Goal: Find specific page/section: Find specific page/section

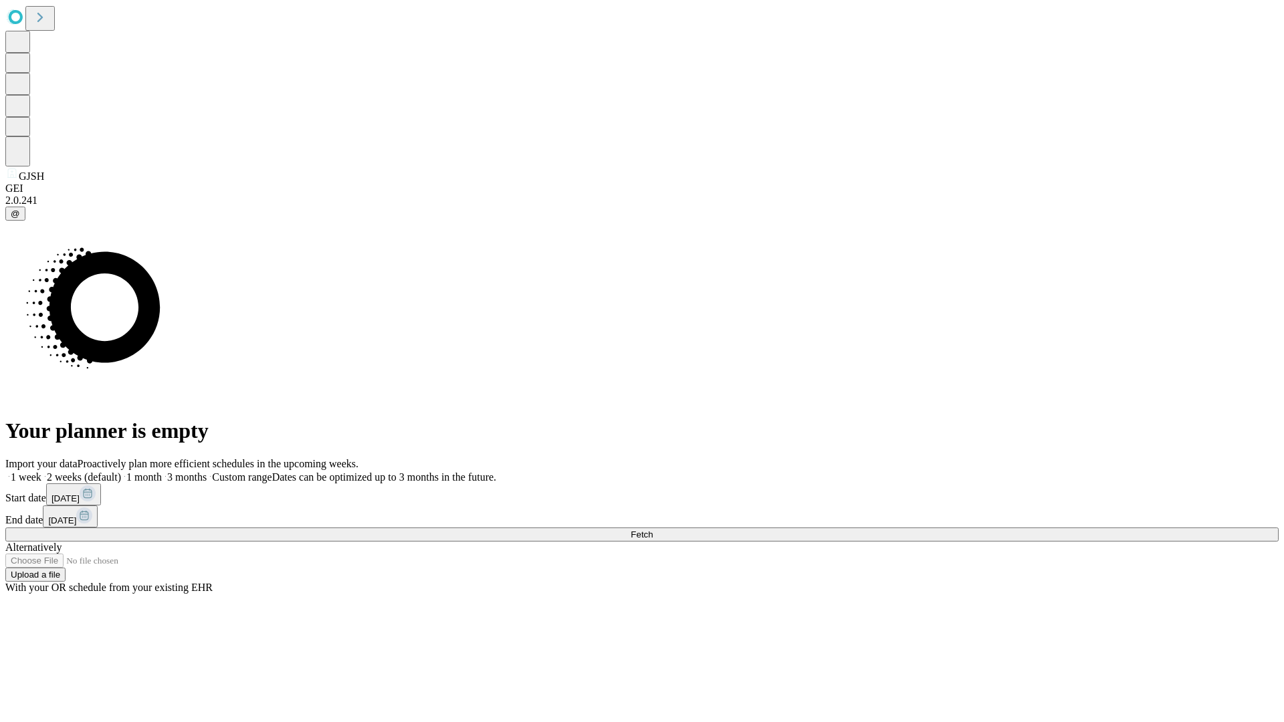
click at [653, 530] on span "Fetch" at bounding box center [642, 535] width 22 height 10
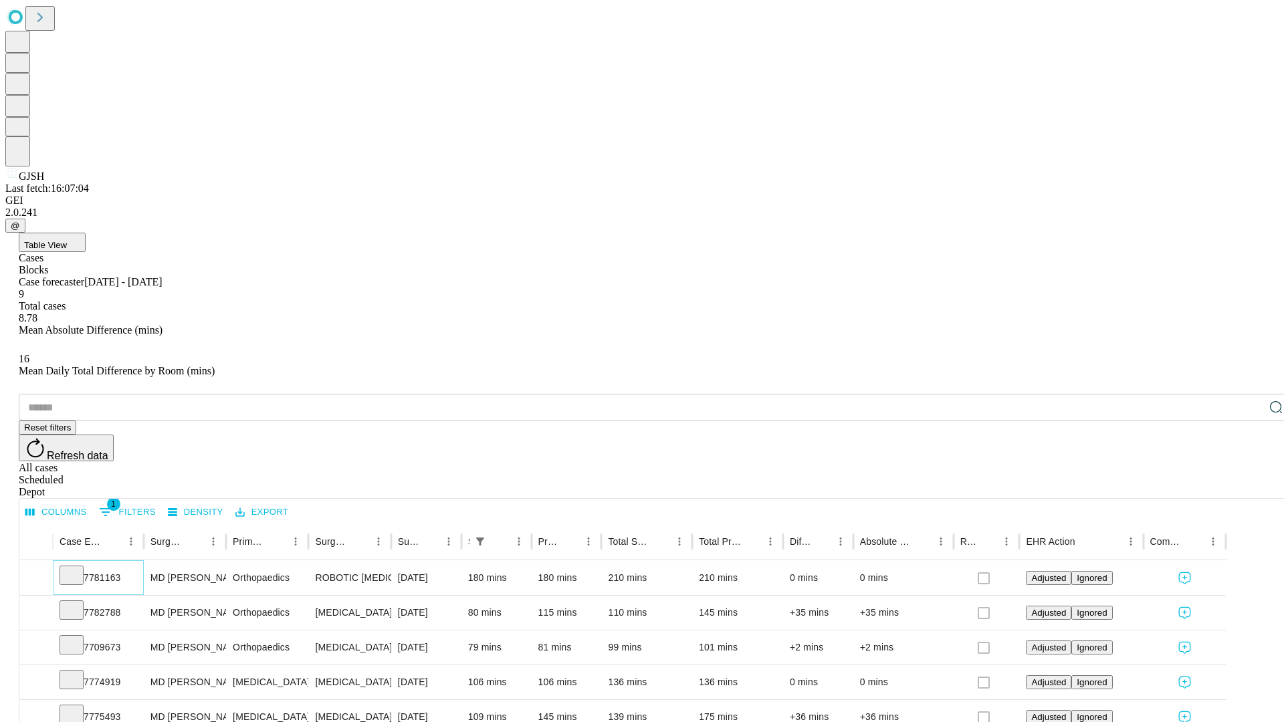
click at [78, 568] on icon at bounding box center [71, 574] width 13 height 13
